Goal: Obtain resource: Download file/media

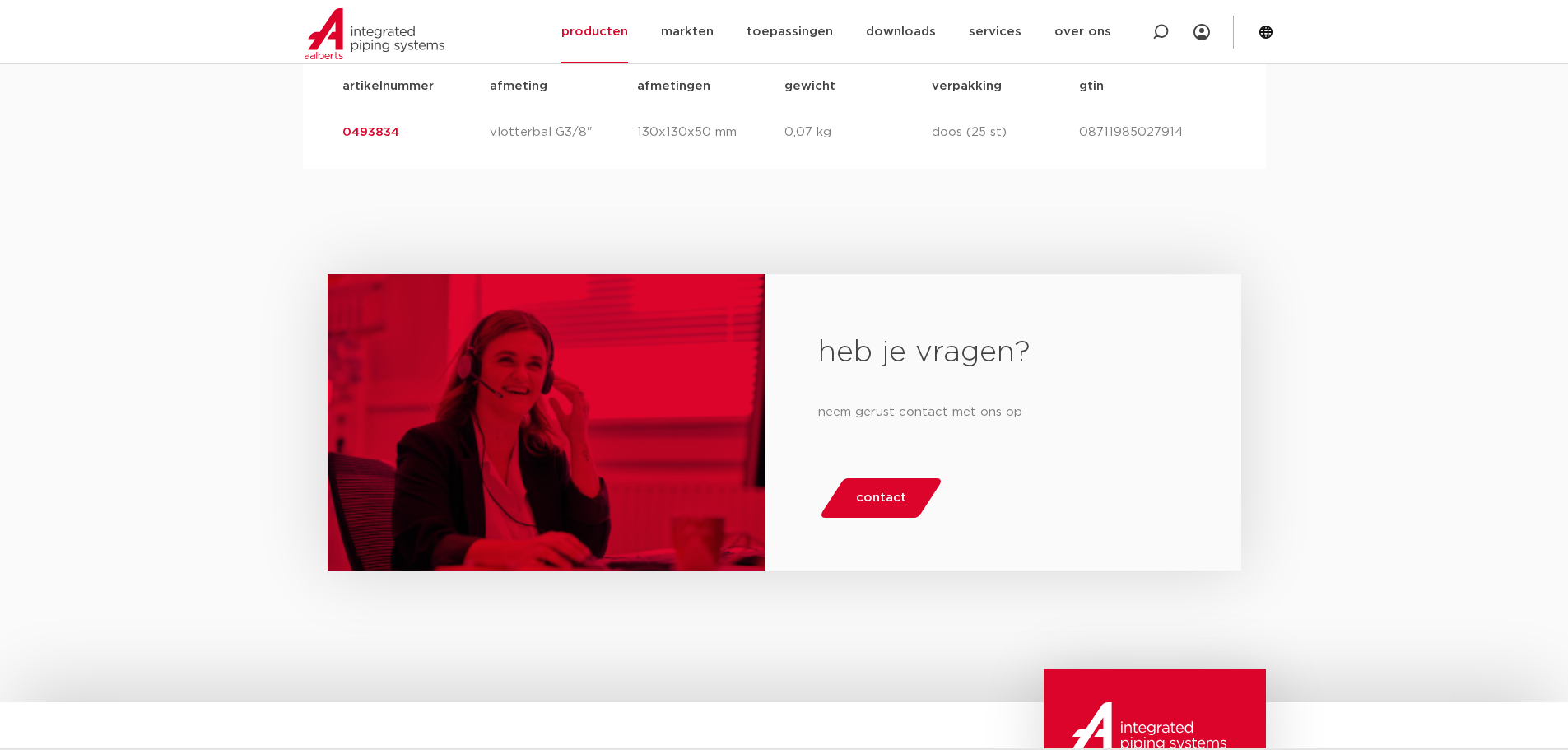
scroll to position [1372, 0]
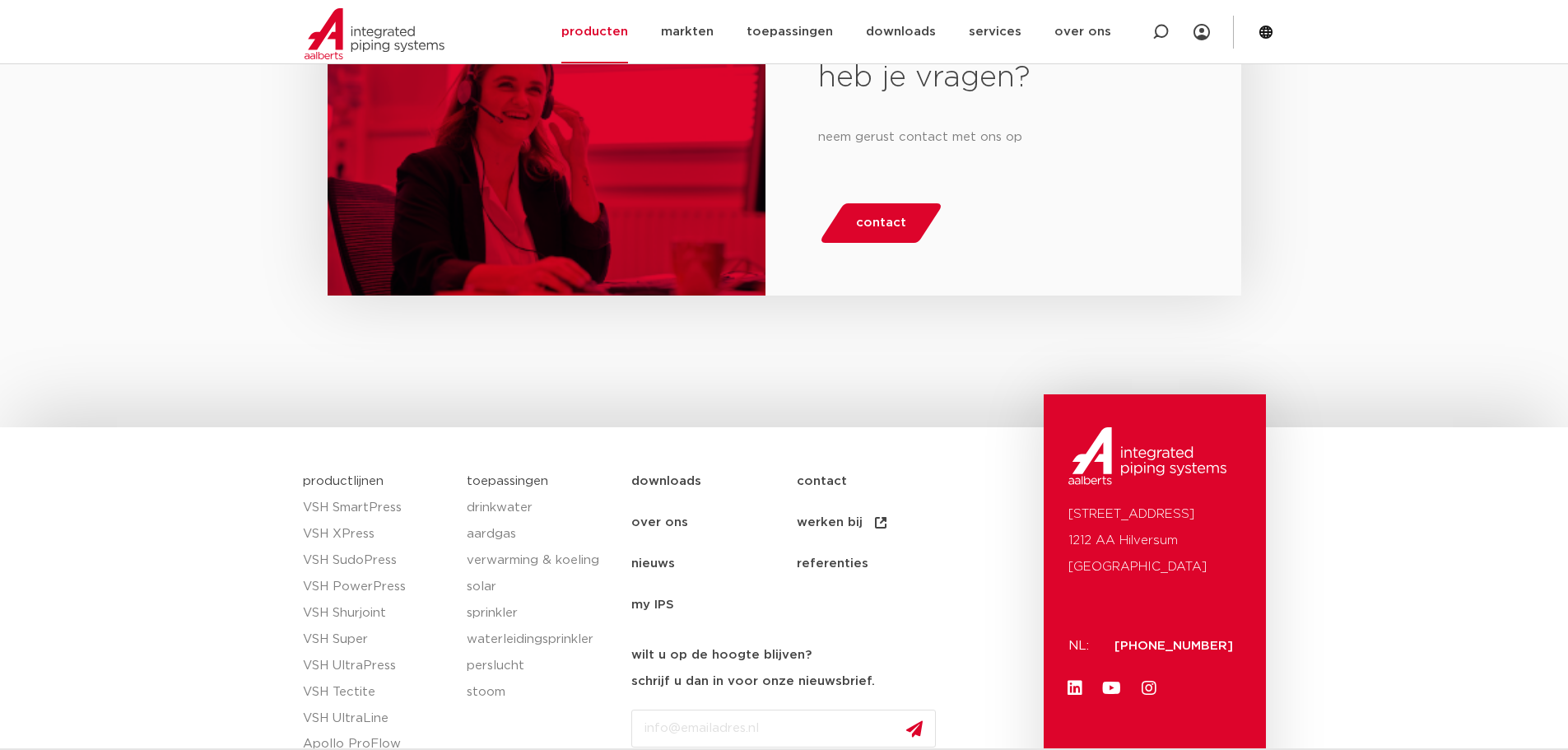
drag, startPoint x: 177, startPoint y: 538, endPoint x: 181, endPoint y: 521, distance: 17.5
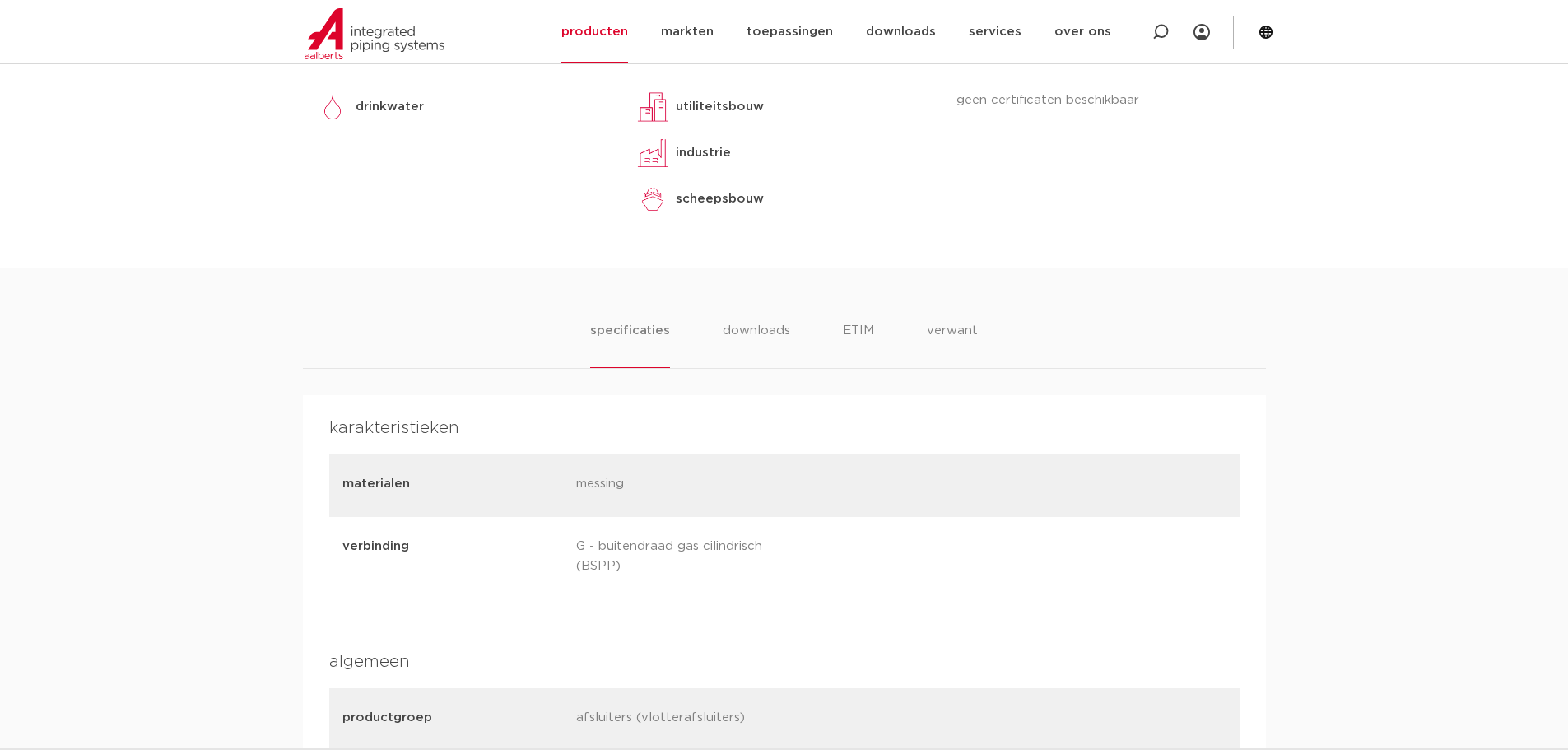
scroll to position [824, 0]
click at [754, 330] on li "downloads" at bounding box center [755, 343] width 68 height 47
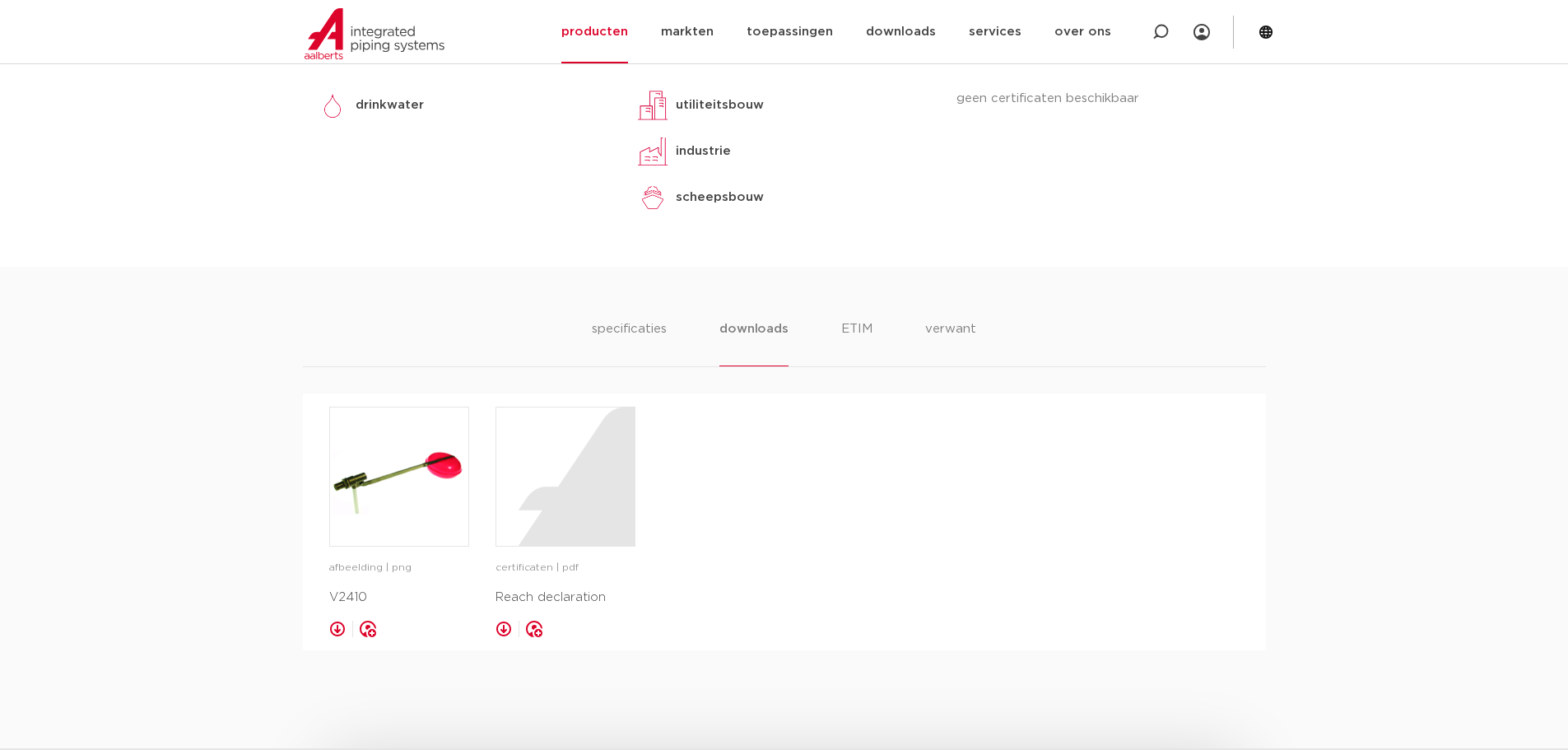
click at [874, 334] on ul "specificaties downloads ETIM verwant" at bounding box center [783, 343] width 384 height 47
click at [864, 334] on li "ETIM" at bounding box center [857, 343] width 30 height 47
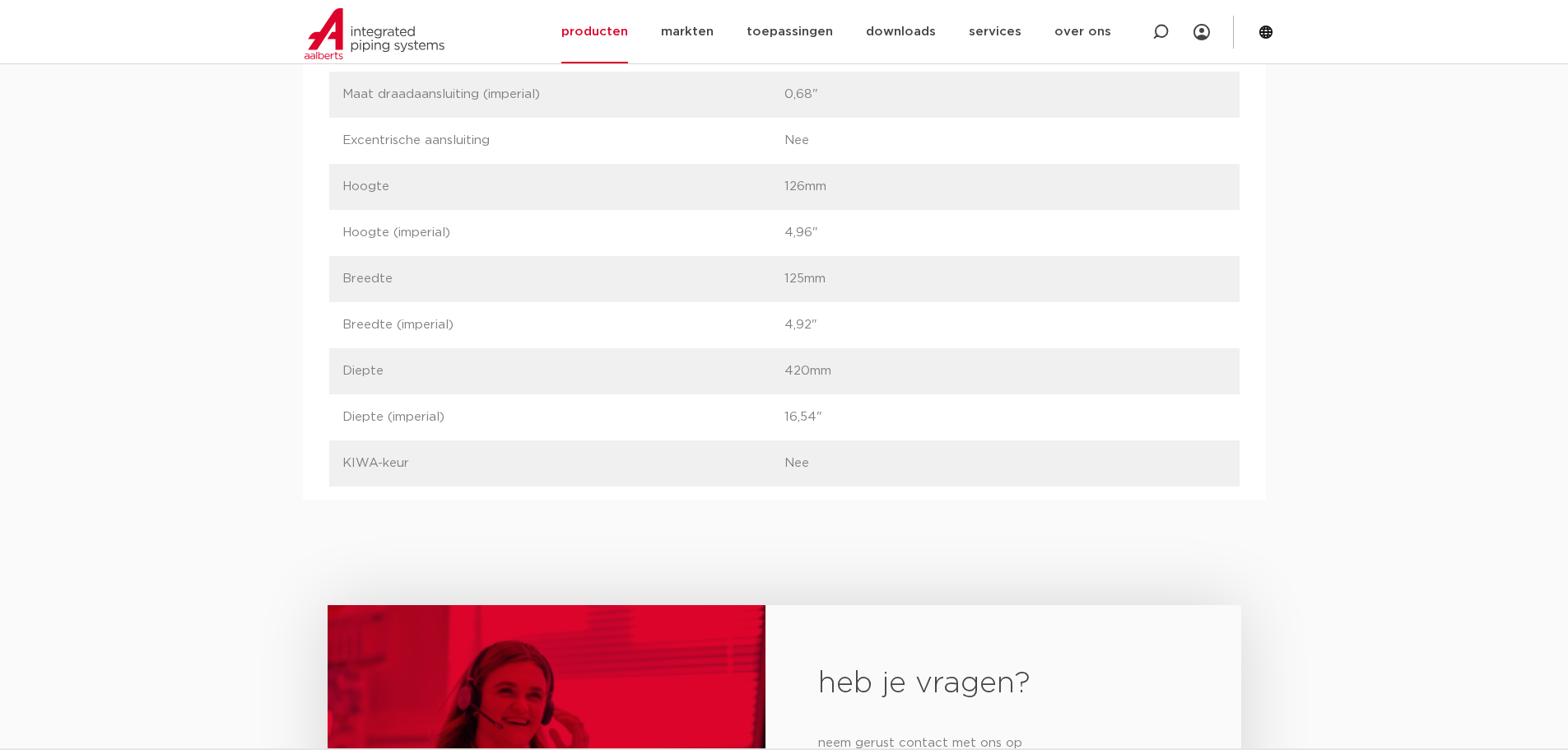
scroll to position [1034, 0]
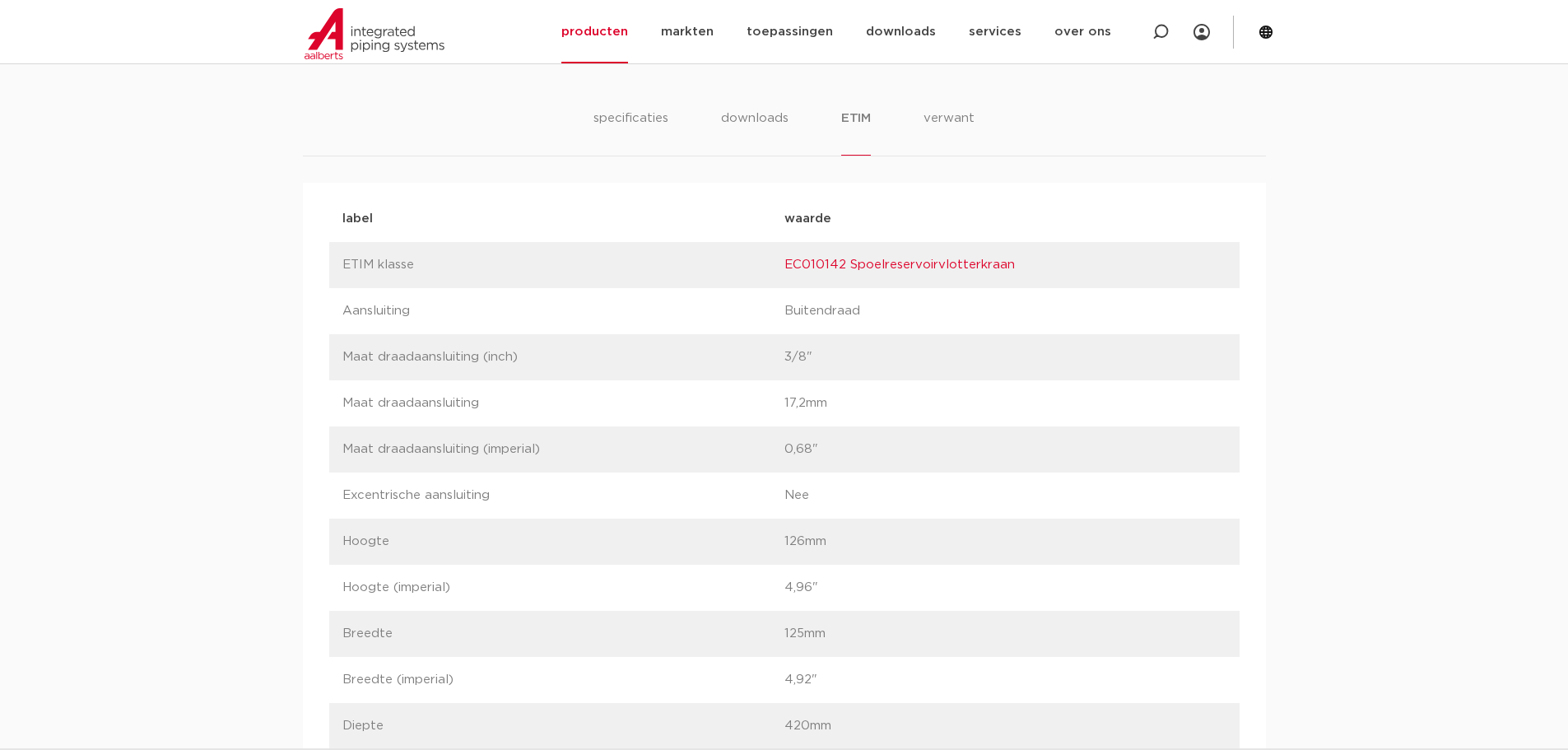
click at [882, 266] on link "EC010142 Spoelreservoirvlotterkraan" at bounding box center [899, 264] width 230 height 12
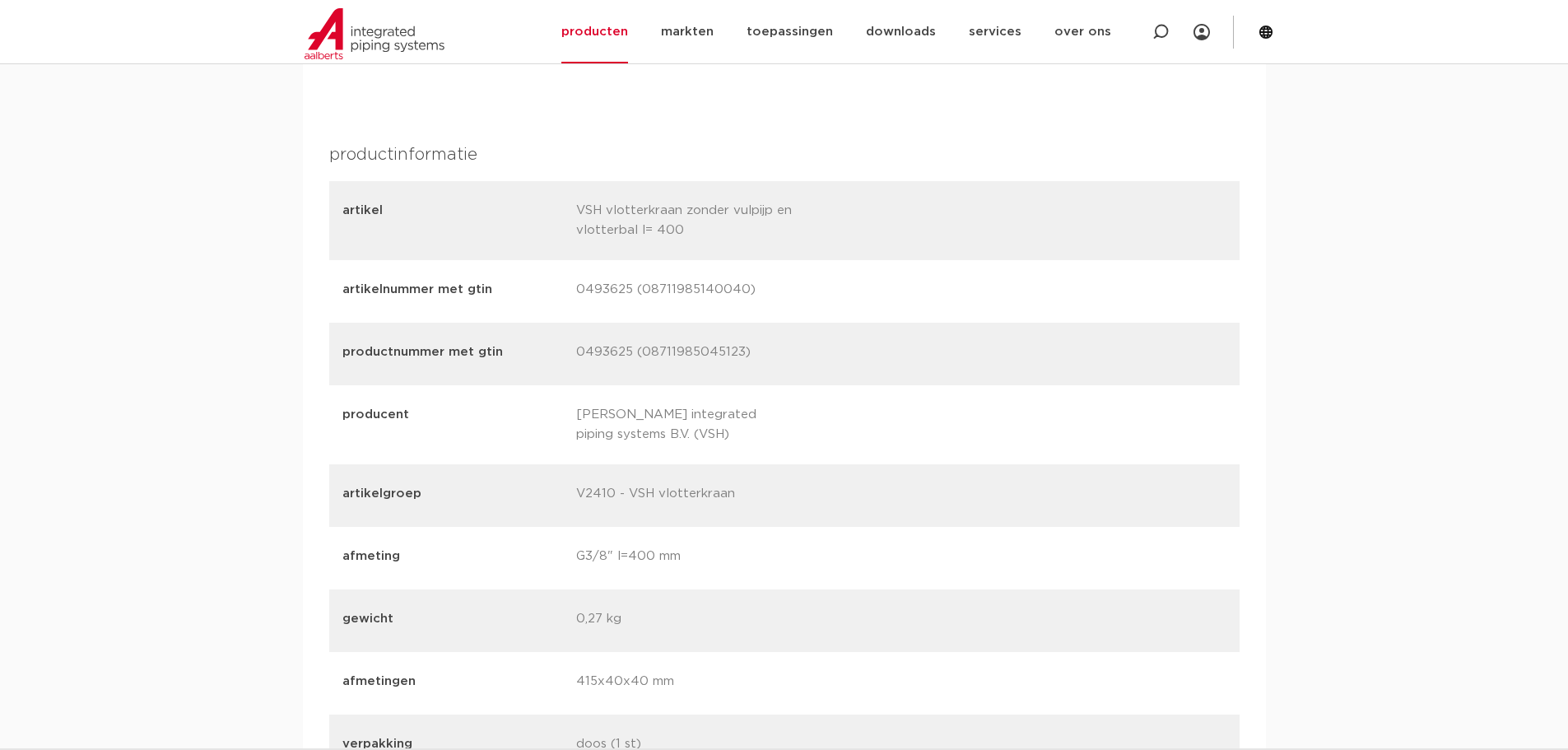
scroll to position [1921, 0]
